Goal: Connect with others

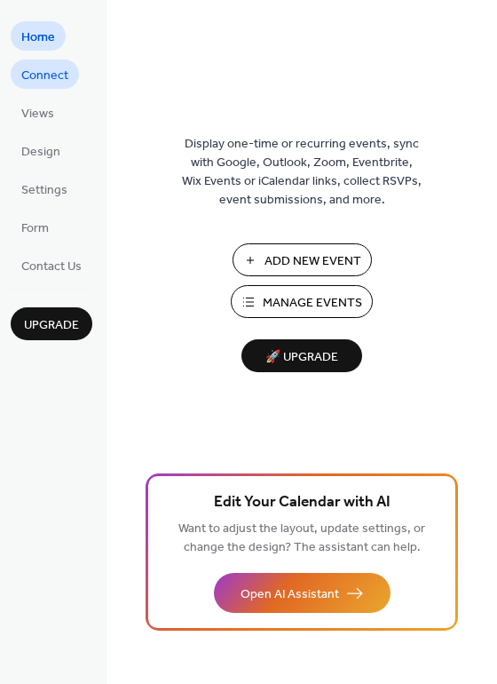
click at [52, 75] on span "Connect" at bounding box center [44, 76] width 47 height 19
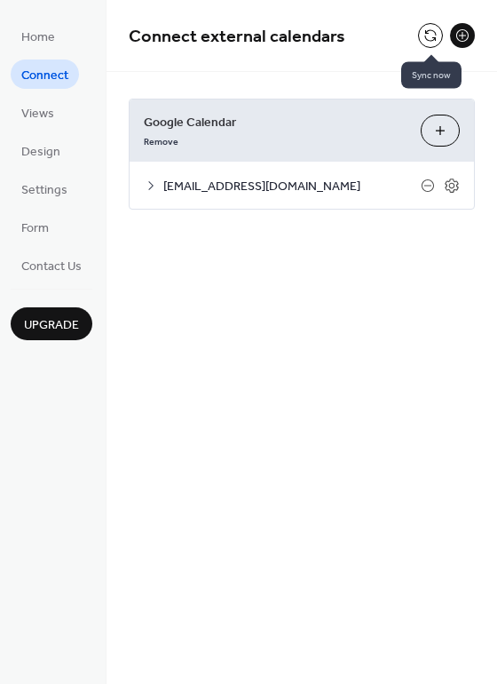
click at [424, 34] on button at bounding box center [430, 35] width 25 height 25
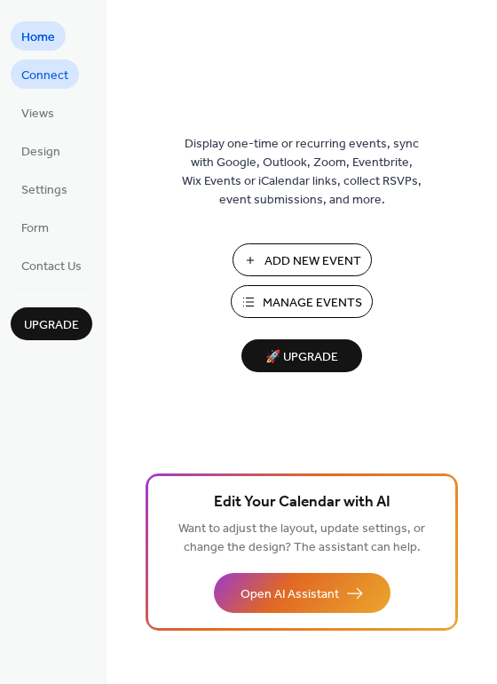
click at [49, 80] on span "Connect" at bounding box center [44, 76] width 47 height 19
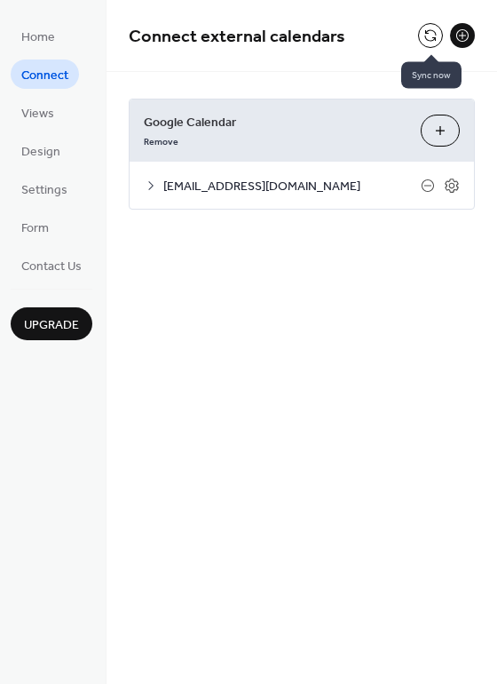
click at [433, 37] on button at bounding box center [430, 35] width 25 height 25
